Goal: Information Seeking & Learning: Learn about a topic

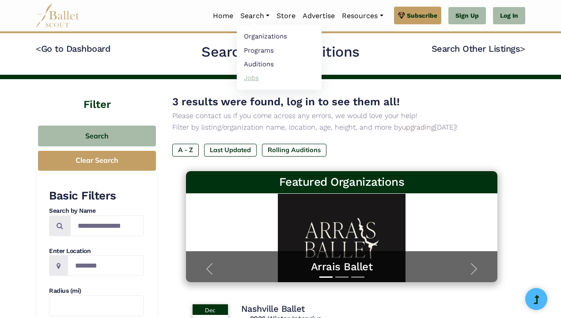
click at [244, 78] on link "Jobs" at bounding box center [279, 78] width 85 height 14
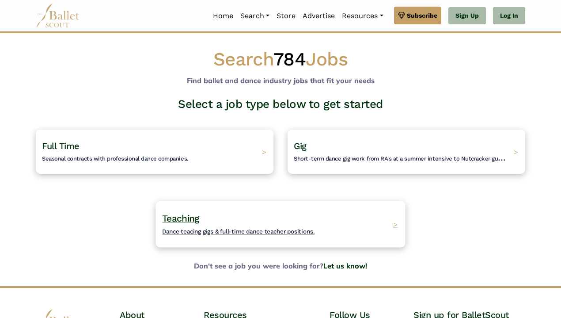
click at [217, 230] on span "Dance teacing gigs & full-time dance teacher positions." at bounding box center [238, 230] width 152 height 7
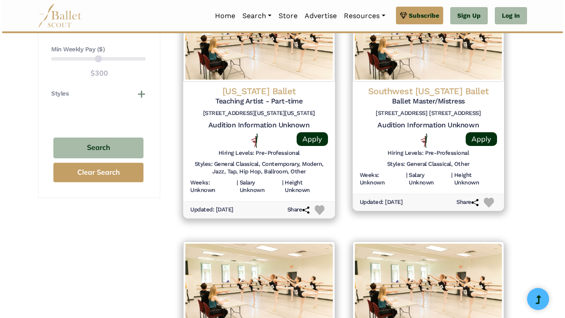
scroll to position [707, 0]
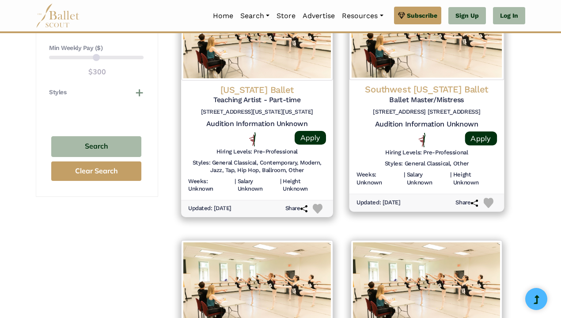
click at [409, 95] on h5 "Ballet Master/Mistress" at bounding box center [426, 99] width 140 height 9
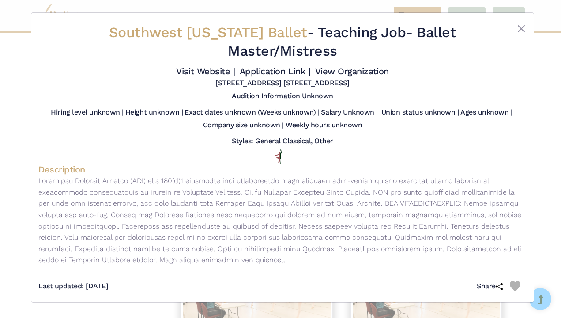
scroll to position [4, 0]
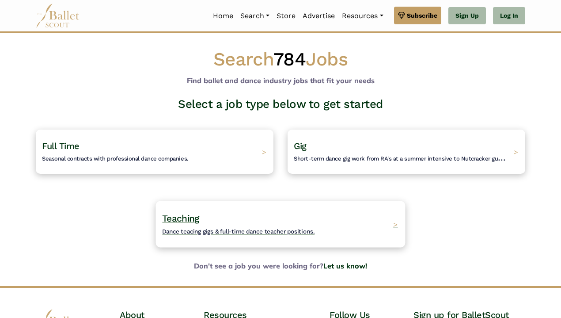
click at [196, 231] on span "Dance teacing gigs & full-time dance teacher positions." at bounding box center [238, 230] width 152 height 7
